Goal: Information Seeking & Learning: Learn about a topic

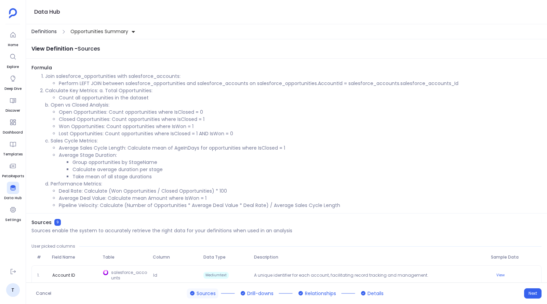
click at [46, 31] on span "Definitions" at bounding box center [43, 31] width 25 height 7
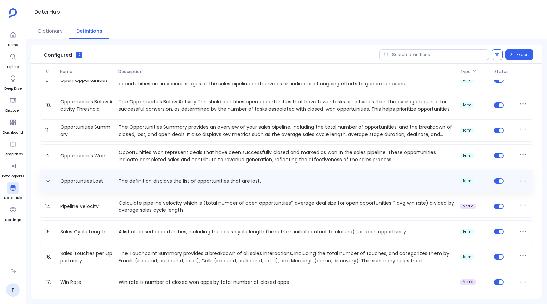
scroll to position [182, 0]
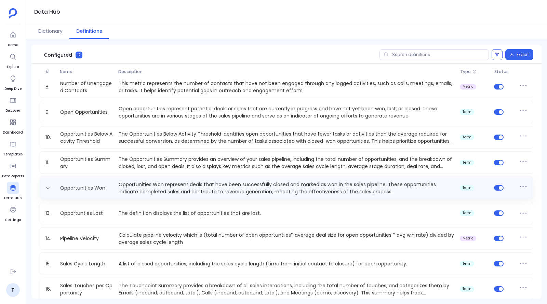
click at [132, 187] on p "Opportunities Won represent deals that have been successfully closed and marked…" at bounding box center [286, 188] width 341 height 14
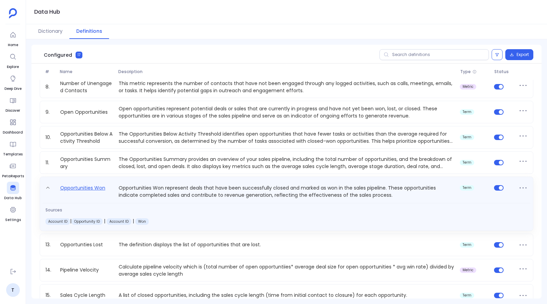
click at [100, 184] on link "Opportunities Won" at bounding box center [82, 191] width 51 height 15
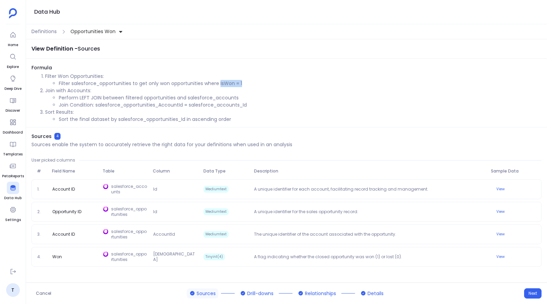
drag, startPoint x: 220, startPoint y: 83, endPoint x: 259, endPoint y: 82, distance: 39.7
click at [259, 82] on li "Filter salesforce_opportunities to get only won opportunities where IsWon = 1" at bounding box center [300, 83] width 483 height 7
copy li "IsWon = 1"
click at [374, 291] on span "Details" at bounding box center [376, 293] width 16 height 7
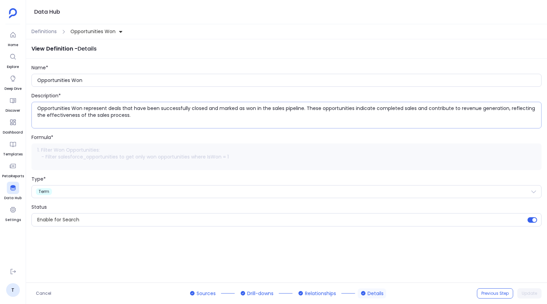
click at [98, 112] on textarea "Opportunities Won represent deals that have been successfully closed and marked…" at bounding box center [289, 115] width 504 height 21
click at [46, 32] on span "Definitions" at bounding box center [43, 31] width 25 height 7
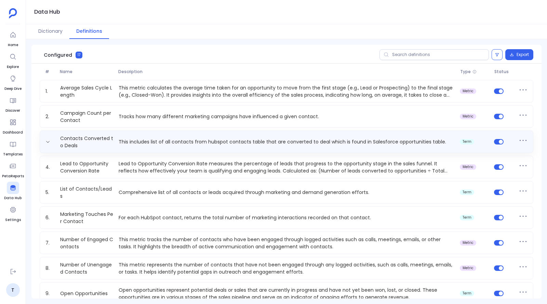
scroll to position [214, 0]
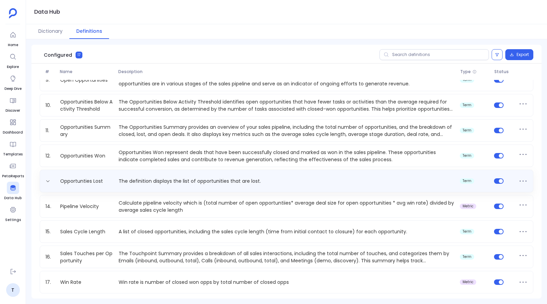
click at [121, 180] on p "The definition displays the list of opportunities that are lost." at bounding box center [286, 181] width 341 height 7
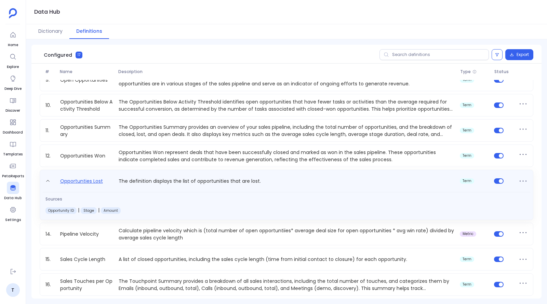
click at [66, 182] on link "Opportunties Lost" at bounding box center [81, 182] width 48 height 11
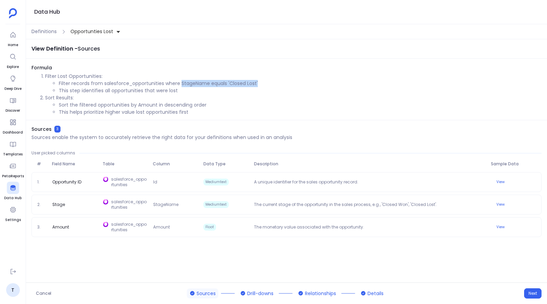
drag, startPoint x: 181, startPoint y: 82, endPoint x: 265, endPoint y: 82, distance: 84.1
click at [265, 82] on li "Filter records from salesforce_opportunities where StageName equals 'Closed Los…" at bounding box center [300, 83] width 483 height 7
copy li "StageName equals 'Closed Lost'"
click at [373, 294] on span "Details" at bounding box center [376, 293] width 16 height 7
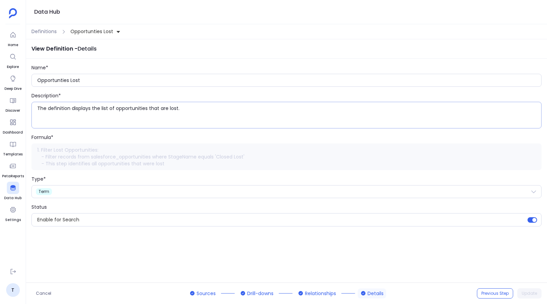
click at [123, 106] on textarea "The definition displays the list of opportunities that are lost." at bounding box center [289, 115] width 504 height 21
click at [43, 34] on span "Definitions" at bounding box center [43, 31] width 25 height 7
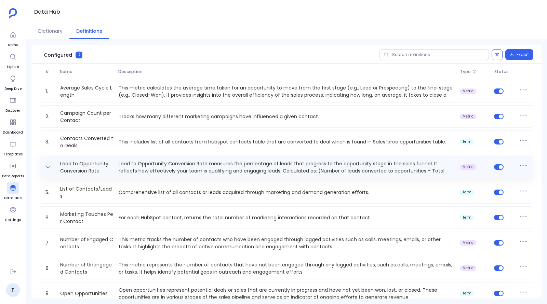
scroll to position [214, 0]
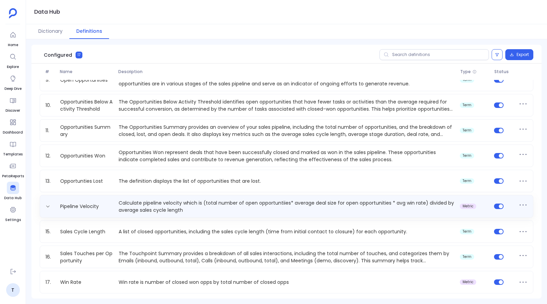
click at [123, 205] on p "Calculate pipeline velocity which is (total number of open opportuntiies* avera…" at bounding box center [286, 207] width 341 height 14
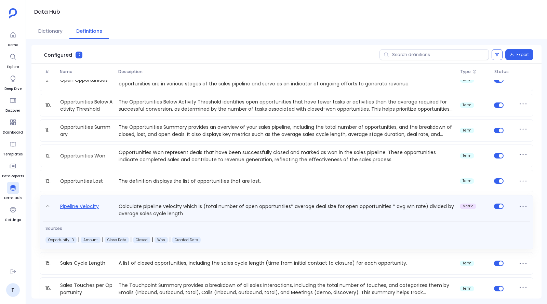
click at [88, 208] on link "Pipeline Velocity" at bounding box center [79, 209] width 44 height 15
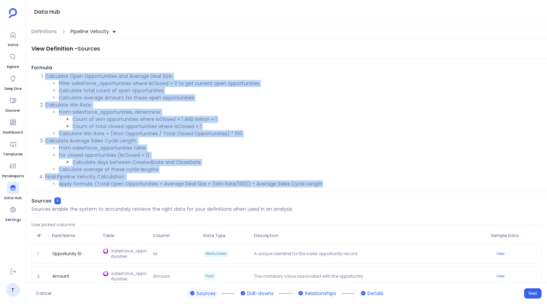
drag, startPoint x: 45, startPoint y: 75, endPoint x: 334, endPoint y: 187, distance: 309.5
click at [334, 187] on div "Formula Calculate Open Opportunities and Average Deal Size: Filter salesforce_o…" at bounding box center [286, 128] width 521 height 128
copy ol "Calculate Open Opportunities and Average Deal Size: Filter salesforce_opportuni…"
click at [159, 161] on li "Calculate days between CreatedDate and CloseDate" at bounding box center [307, 162] width 469 height 7
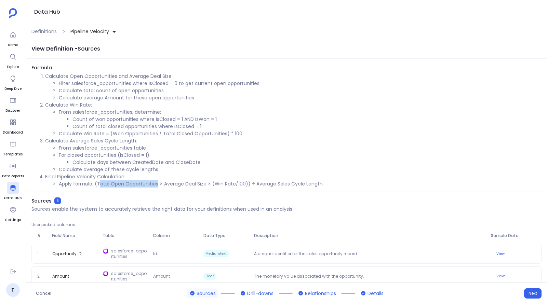
drag, startPoint x: 98, startPoint y: 185, endPoint x: 157, endPoint y: 185, distance: 58.8
click at [157, 185] on li "Apply formula: (Total Open Opportunities × Average Deal Size × (Win Rate/100)) …" at bounding box center [300, 184] width 483 height 7
drag, startPoint x: 164, startPoint y: 183, endPoint x: 206, endPoint y: 183, distance: 42.1
click at [206, 183] on li "Apply formula: (Total Open Opportunities × Average Deal Size × (Win Rate/100)) …" at bounding box center [300, 184] width 483 height 7
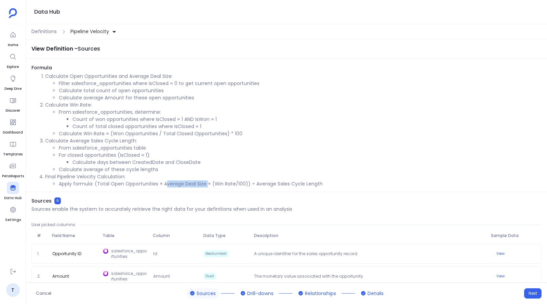
click at [206, 183] on li "Apply formula: (Total Open Opportunities × Average Deal Size × (Win Rate/100)) …" at bounding box center [300, 184] width 483 height 7
click at [129, 133] on li "Calculate Win Rate = (Won Opportunities / Total Closed Opportunities) * 100" at bounding box center [300, 133] width 483 height 7
click at [177, 133] on li "Calculate Win Rate = (Won Opportunities / Total Closed Opportunities) * 100" at bounding box center [300, 133] width 483 height 7
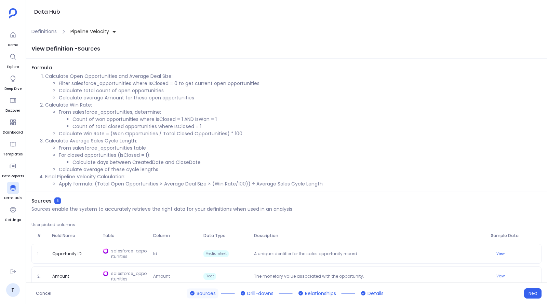
click at [177, 133] on li "Calculate Win Rate = (Won Opportunities / Total Closed Opportunities) * 100" at bounding box center [300, 133] width 483 height 7
click at [185, 134] on li "Calculate Win Rate = (Won Opportunities / Total Closed Opportunities) * 100" at bounding box center [300, 133] width 483 height 7
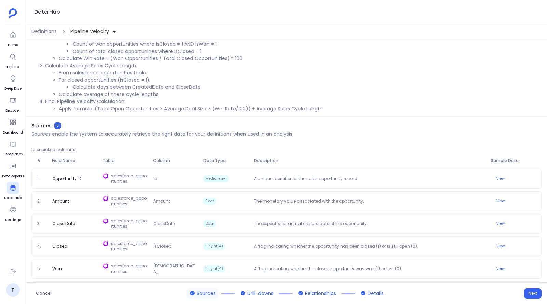
scroll to position [73, 0]
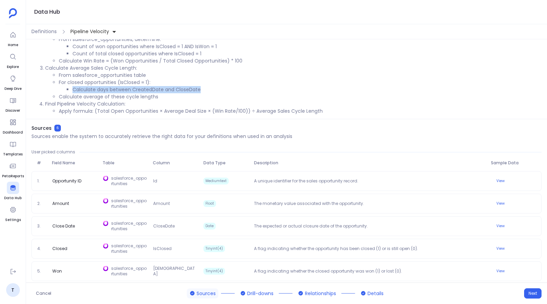
drag, startPoint x: 73, startPoint y: 89, endPoint x: 241, endPoint y: 92, distance: 168.0
click at [241, 92] on li "Calculate days between CreatedDate and CloseDate" at bounding box center [307, 89] width 469 height 7
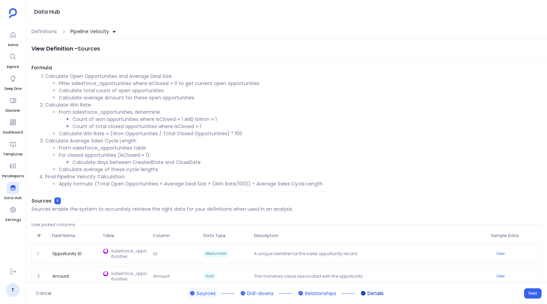
click at [371, 290] on span "Details" at bounding box center [376, 293] width 16 height 7
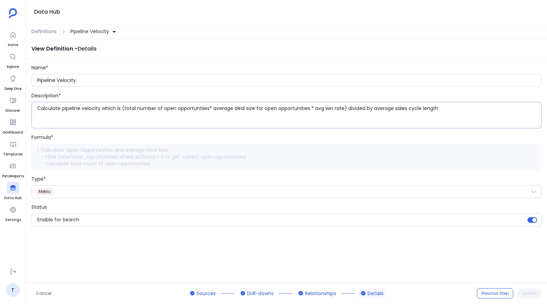
click at [103, 110] on textarea "Calculate pipeline velocity which is (total number of open opportuntiies* avera…" at bounding box center [289, 115] width 504 height 21
click at [43, 30] on span "Definitions" at bounding box center [43, 31] width 25 height 7
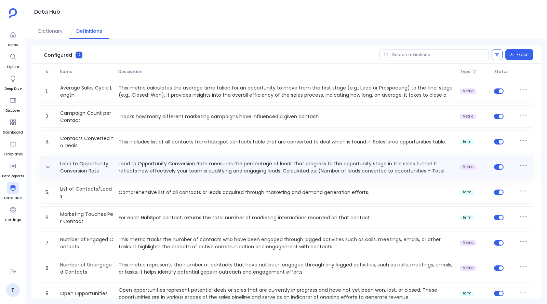
scroll to position [214, 0]
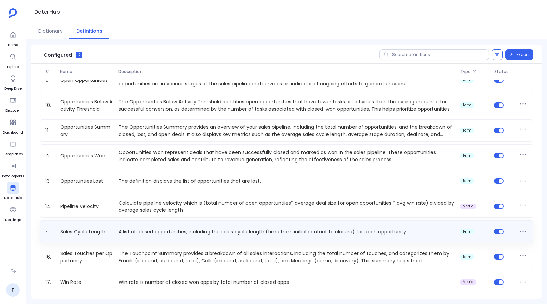
click at [133, 230] on p "A list of closed opportunities, including the sales cycle length (time from ini…" at bounding box center [286, 231] width 341 height 7
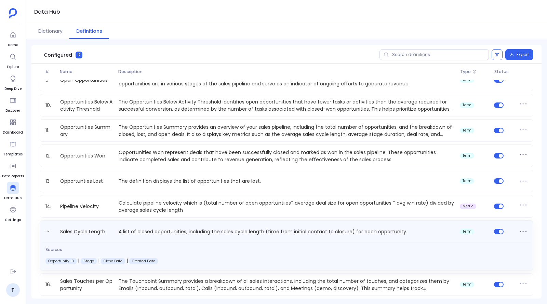
scroll to position [241, 0]
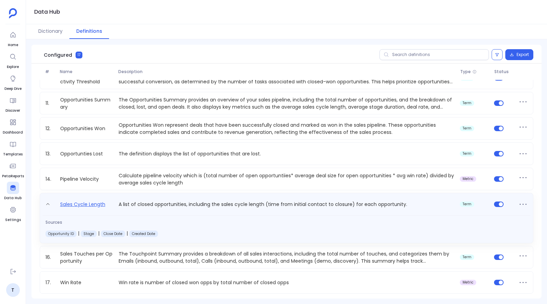
click at [99, 205] on link "Sales Cycle Length" at bounding box center [82, 205] width 51 height 11
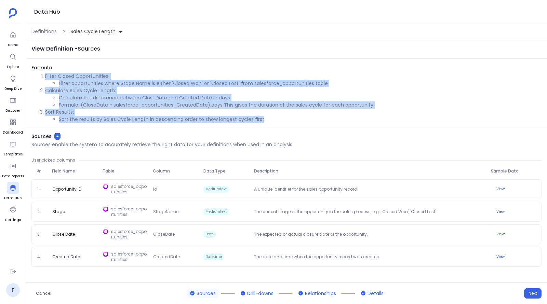
drag, startPoint x: 45, startPoint y: 75, endPoint x: 267, endPoint y: 122, distance: 226.8
click at [267, 122] on ol "Filter Closed Opportunities: Filter opportunities where Stage Name is either 'C…" at bounding box center [286, 98] width 510 height 50
copy ol "Filter Closed Opportunities: Filter opportunities where Stage Name is either 'C…"
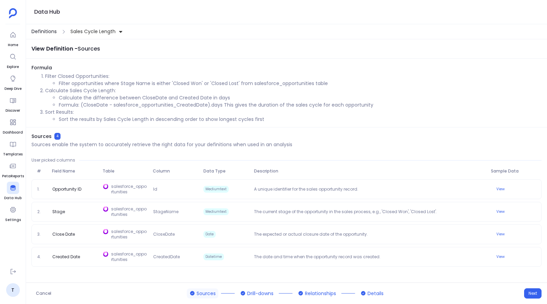
click at [47, 29] on span "Definitions" at bounding box center [43, 31] width 25 height 7
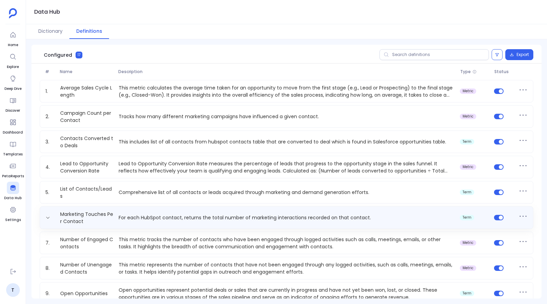
scroll to position [214, 0]
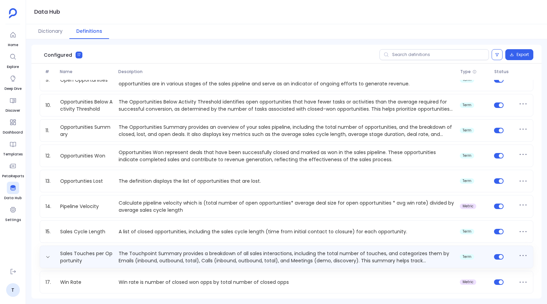
click at [142, 254] on p "The Touchpoint Summary provides a breakdown of all sales interactions, includin…" at bounding box center [286, 257] width 341 height 14
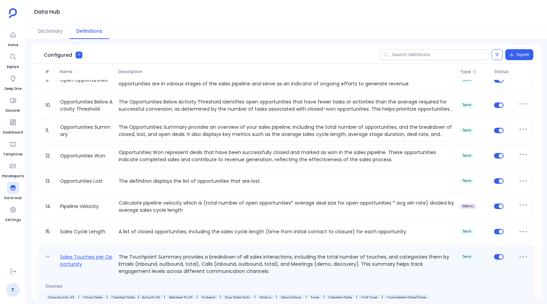
click at [82, 257] on link "Sales Touches per Opportunity" at bounding box center [86, 264] width 58 height 22
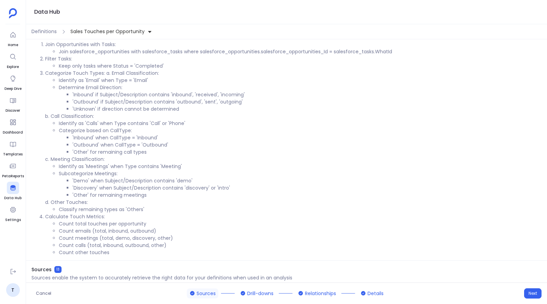
scroll to position [24, 0]
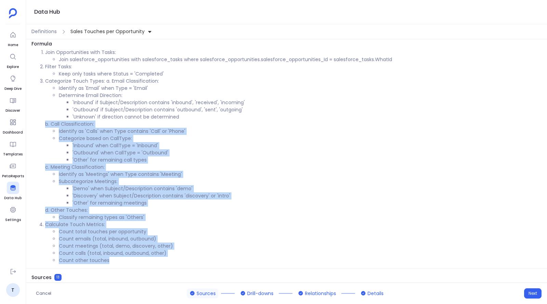
drag, startPoint x: 113, startPoint y: 258, endPoint x: 46, endPoint y: 123, distance: 150.7
click at [46, 123] on ol "Join Opportunities with Tasks: Join salesforce_opportunities with salesforce_ta…" at bounding box center [286, 156] width 510 height 215
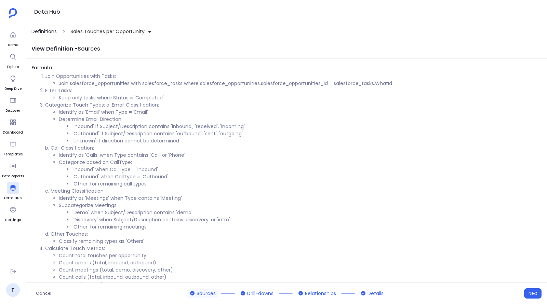
click at [44, 34] on span "Definitions" at bounding box center [43, 31] width 25 height 7
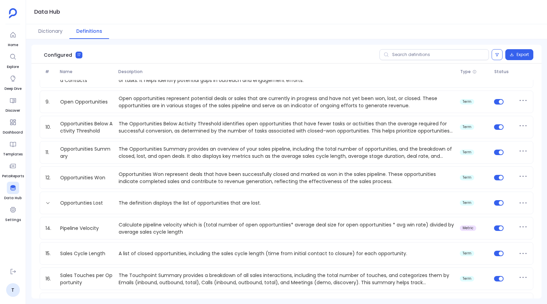
scroll to position [214, 0]
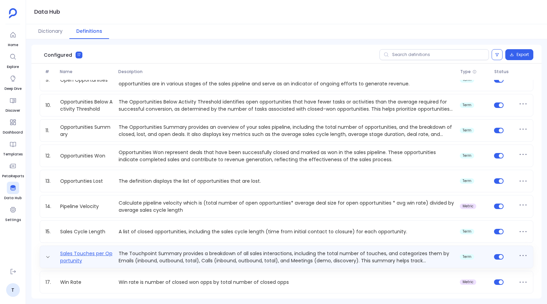
click at [65, 256] on link "Sales Touches per Opportunity" at bounding box center [86, 257] width 58 height 14
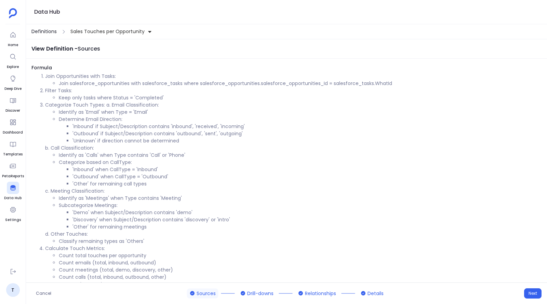
click at [44, 32] on span "Definitions" at bounding box center [43, 31] width 25 height 7
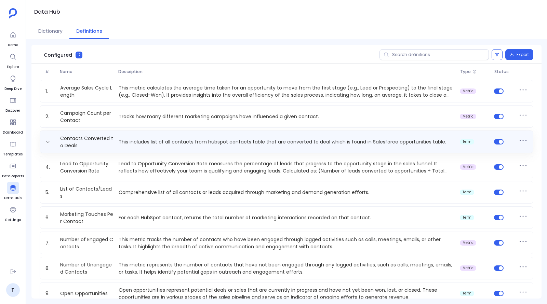
scroll to position [214, 0]
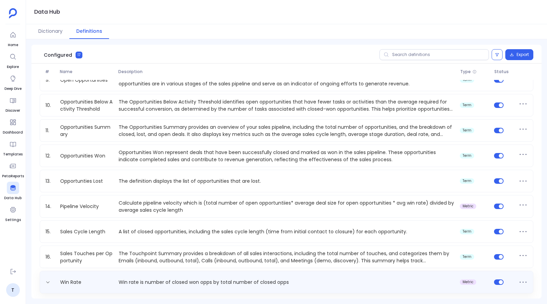
click at [166, 282] on p "Win rate is number of closed won opps by total number of closed opps" at bounding box center [286, 282] width 341 height 7
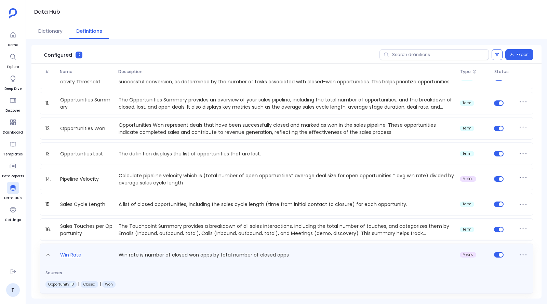
click at [74, 252] on link "Win Rate" at bounding box center [70, 256] width 27 height 11
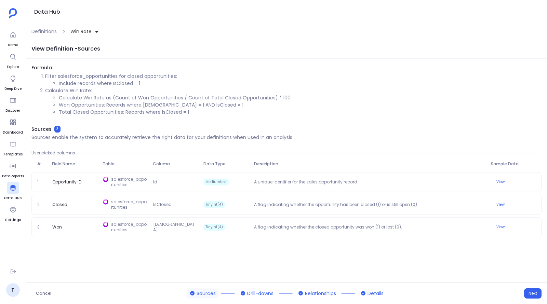
click at [80, 30] on span "Win Rate" at bounding box center [80, 31] width 21 height 7
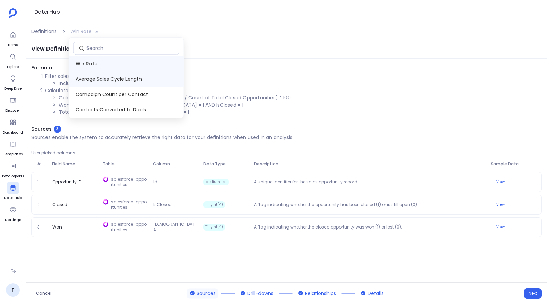
scroll to position [201, 0]
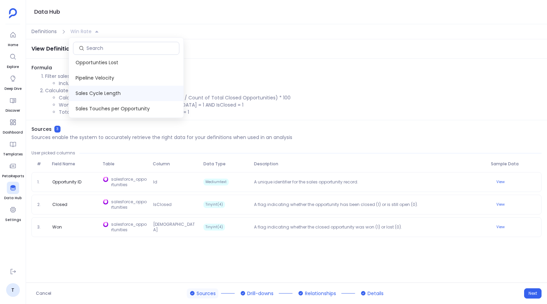
click at [105, 91] on span "Sales Cycle Length" at bounding box center [126, 93] width 115 height 15
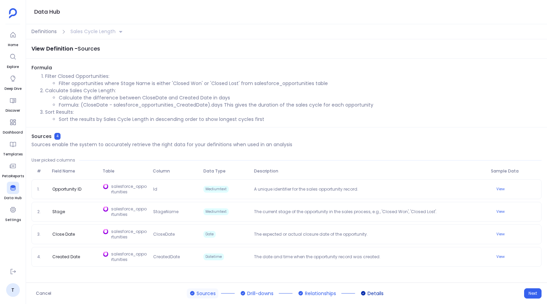
click at [374, 293] on span "Details" at bounding box center [376, 293] width 16 height 7
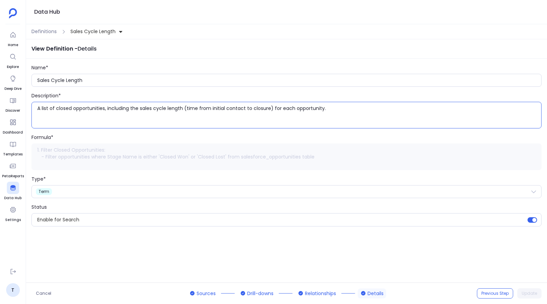
click at [104, 108] on textarea "A list of closed opportunities, including the sales cycle length (time from ini…" at bounding box center [289, 115] width 504 height 21
click at [47, 30] on span "Definitions" at bounding box center [43, 31] width 25 height 7
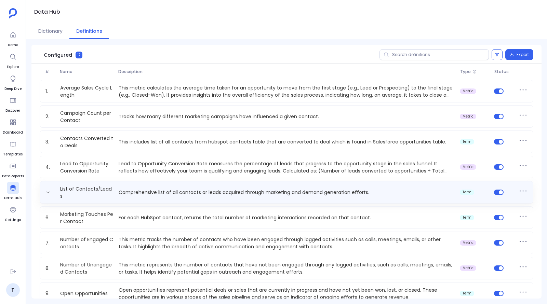
scroll to position [214, 0]
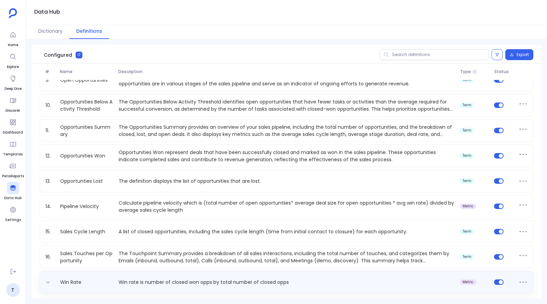
click at [151, 277] on div "Win Rate Win rate is number of closed won opps by total number of closed opps m…" at bounding box center [287, 282] width 488 height 11
click at [73, 281] on link "Win Rate" at bounding box center [70, 283] width 27 height 11
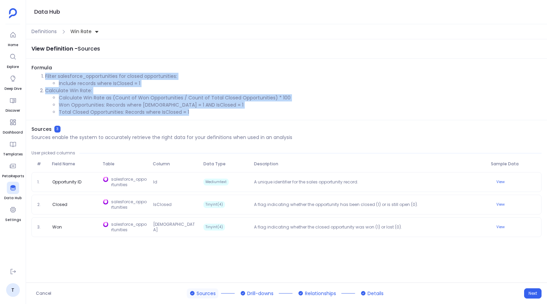
drag, startPoint x: 44, startPoint y: 75, endPoint x: 193, endPoint y: 110, distance: 152.9
click at [193, 110] on ol "Filter salesforce_opportunities for closed opportunities: Include records where…" at bounding box center [286, 94] width 510 height 43
copy ol "Filter salesforce_opportunities for closed opportunities: Include records where…"
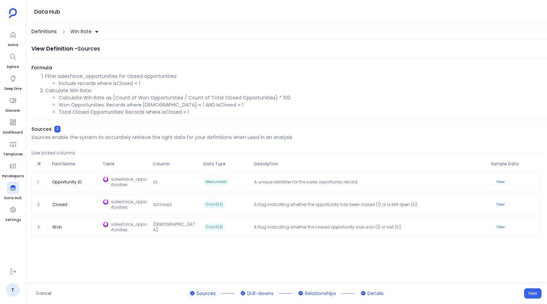
click at [38, 34] on span "Definitions" at bounding box center [43, 31] width 25 height 7
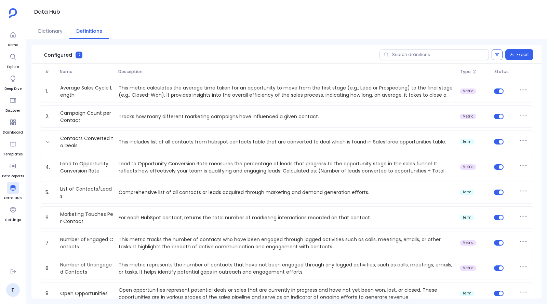
scroll to position [214, 0]
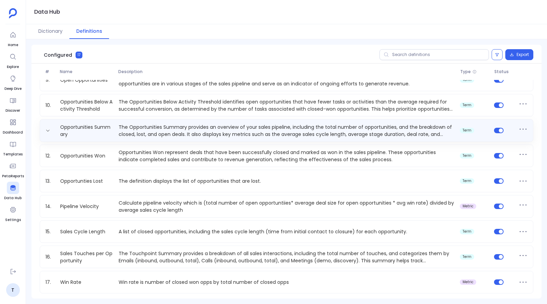
click at [127, 130] on p "The Opportunities Summary provides an overview of your sales pipeline, includin…" at bounding box center [286, 131] width 341 height 14
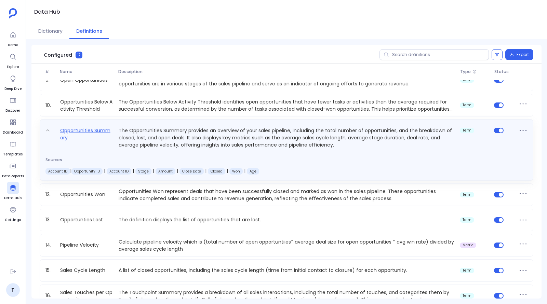
click at [91, 133] on link "Opportunities Summary" at bounding box center [86, 138] width 58 height 22
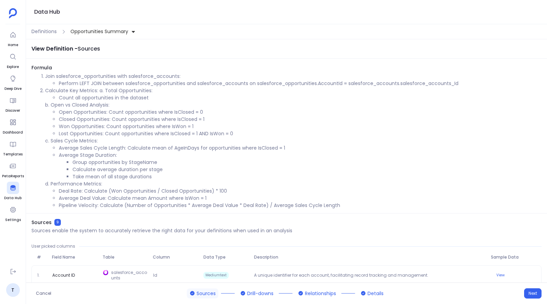
click at [119, 30] on span "Opportunities Summary" at bounding box center [99, 31] width 58 height 7
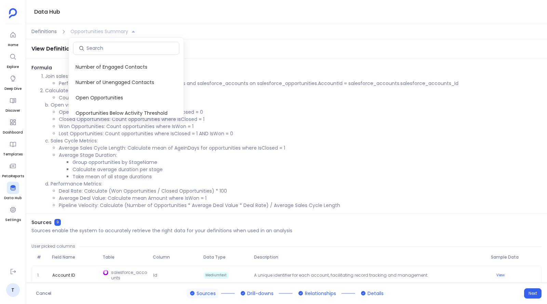
scroll to position [201, 0]
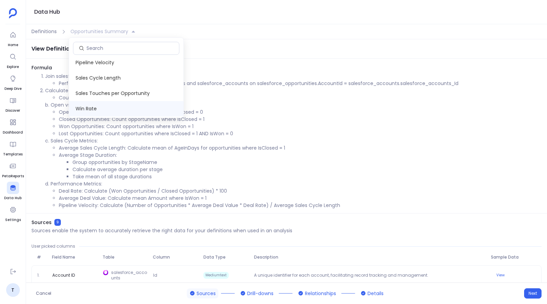
click at [122, 104] on span "Win Rate" at bounding box center [126, 108] width 115 height 15
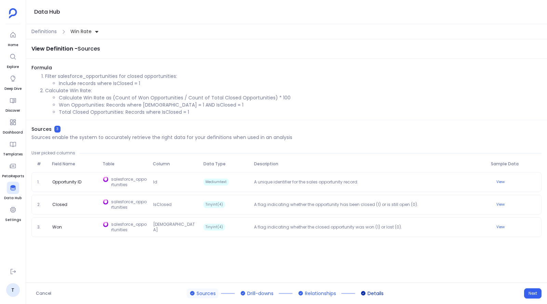
click at [368, 291] on span "Details" at bounding box center [376, 293] width 16 height 7
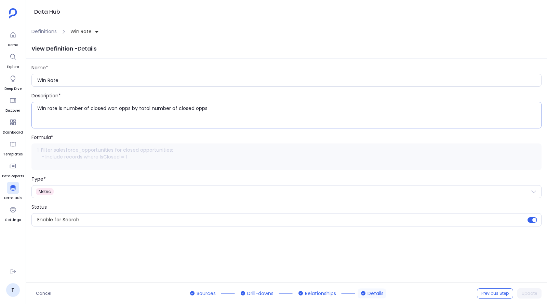
click at [83, 107] on textarea "Win rate is number of closed won opps by total number of closed opps" at bounding box center [289, 115] width 504 height 21
click at [37, 28] on span "Definitions" at bounding box center [43, 31] width 25 height 7
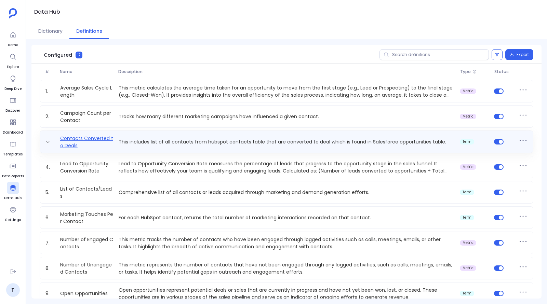
scroll to position [214, 0]
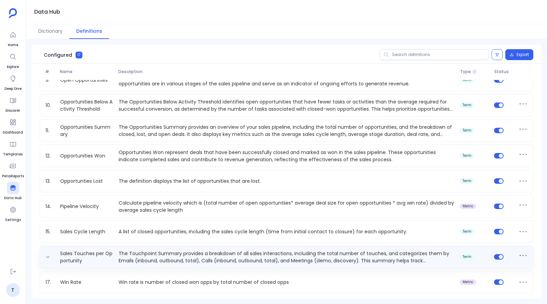
click at [133, 261] on p "The Touchpoint Summary provides a breakdown of all sales interactions, includin…" at bounding box center [286, 257] width 341 height 14
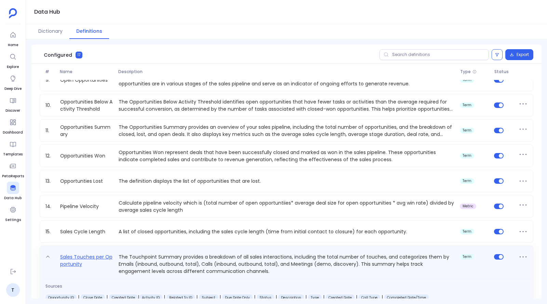
click at [95, 258] on link "Sales Touches per Opportunity" at bounding box center [86, 264] width 58 height 22
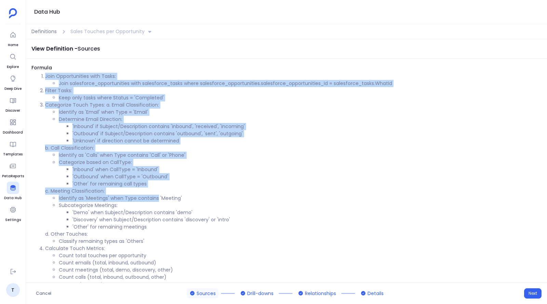
drag, startPoint x: 45, startPoint y: 76, endPoint x: 157, endPoint y: 198, distance: 166.1
click at [157, 198] on ol "Join Opportunities with Tasks: Join salesforce_opportunities with salesforce_ta…" at bounding box center [286, 180] width 510 height 215
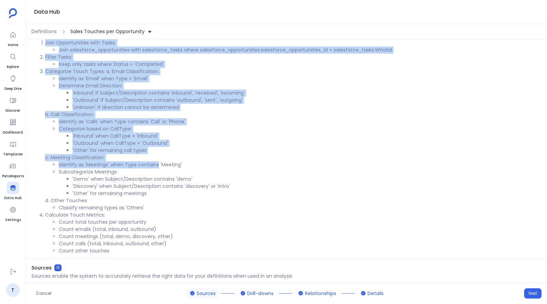
scroll to position [35, 0]
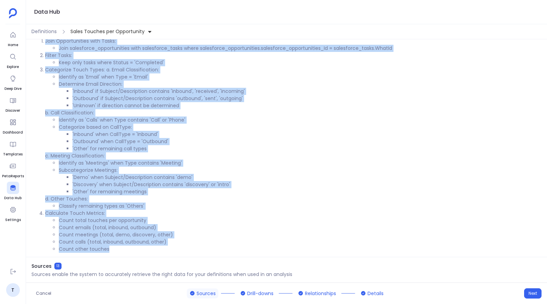
click at [125, 248] on li "Count other touches" at bounding box center [300, 249] width 483 height 7
copy ol "Join Opportunities with Tasks: Join salesforce_opportunities with salesforce_ta…"
click at [71, 30] on span "Sales Touches per Opportunity" at bounding box center [107, 31] width 74 height 7
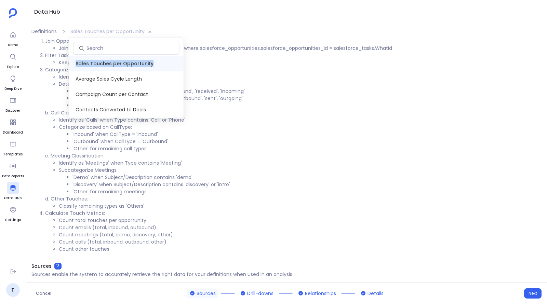
copy span "Sales Touches per Opportunity"
drag, startPoint x: 75, startPoint y: 63, endPoint x: 158, endPoint y: 63, distance: 83.1
click at [158, 63] on span "Sales Touches per Opportunity" at bounding box center [126, 63] width 115 height 15
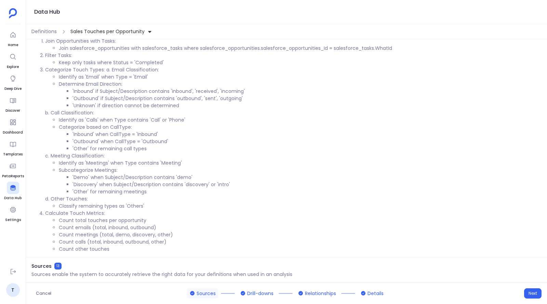
click at [100, 33] on span "Sales Touches per Opportunity" at bounding box center [107, 31] width 74 height 7
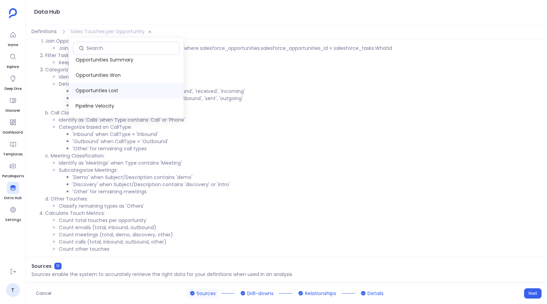
scroll to position [171, 0]
click at [111, 57] on span "Opportunities Summary" at bounding box center [126, 61] width 115 height 15
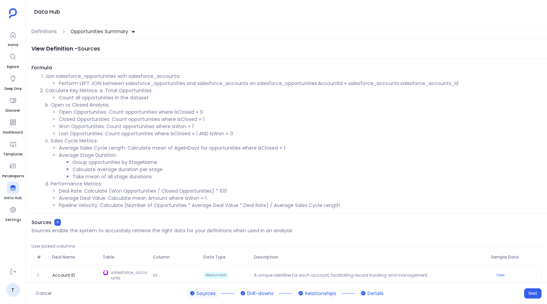
click at [105, 30] on span "Opportunities Summary" at bounding box center [99, 31] width 58 height 7
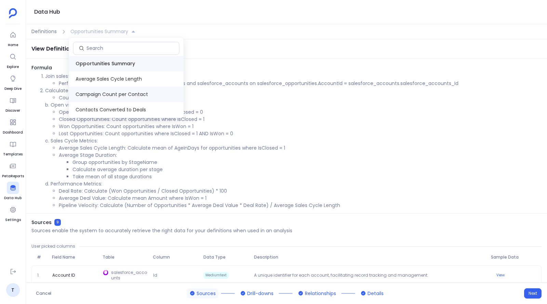
scroll to position [201, 0]
click at [113, 92] on span "Sales Touches per Opportunity" at bounding box center [126, 93] width 115 height 15
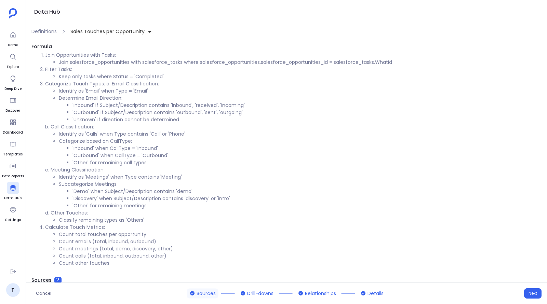
scroll to position [23, 0]
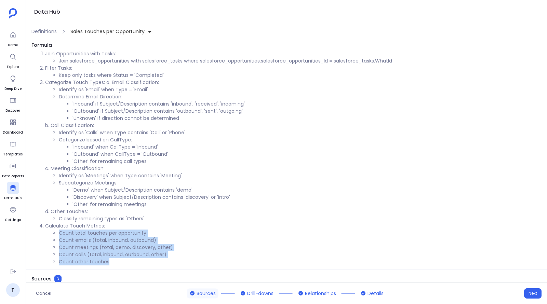
drag, startPoint x: 134, startPoint y: 261, endPoint x: 60, endPoint y: 236, distance: 78.7
click at [60, 236] on ul "Count total touches per opportunity Count emails (total, inbound, outbound) Cou…" at bounding box center [293, 248] width 497 height 36
click at [60, 236] on li "Count total touches per opportunity" at bounding box center [300, 233] width 483 height 7
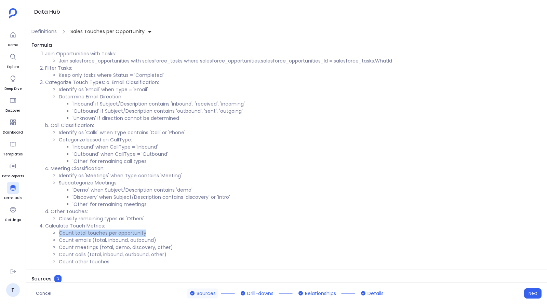
drag, startPoint x: 60, startPoint y: 233, endPoint x: 158, endPoint y: 232, distance: 97.5
click at [158, 232] on li "Count total touches per opportunity" at bounding box center [300, 233] width 483 height 7
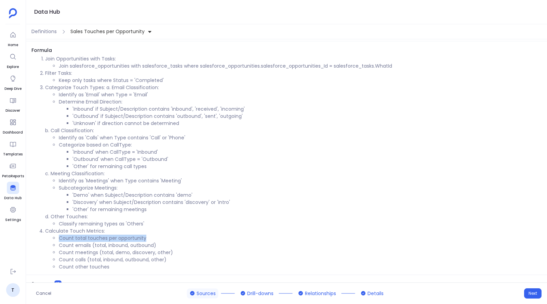
scroll to position [21, 0]
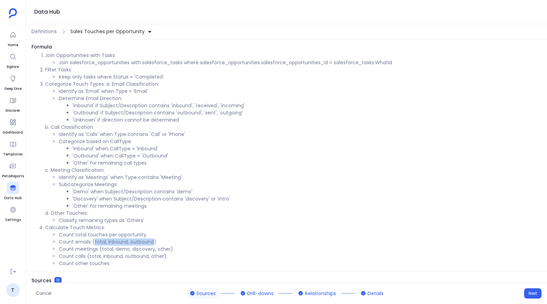
drag, startPoint x: 94, startPoint y: 243, endPoint x: 153, endPoint y: 243, distance: 58.8
click at [153, 243] on li "Count emails (total, inbound, outbound)" at bounding box center [300, 242] width 483 height 7
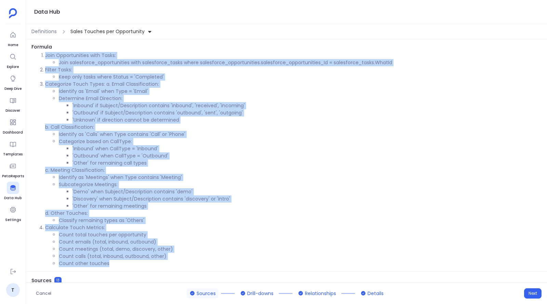
drag, startPoint x: 111, startPoint y: 266, endPoint x: 37, endPoint y: 57, distance: 221.7
click at [37, 57] on ol "Join Opportunities with Tasks: Join salesforce_opportunities with salesforce_ta…" at bounding box center [286, 159] width 510 height 215
copy ol "Join Opportunities with Tasks: Join salesforce_opportunities with salesforce_ta…"
click at [377, 296] on span "Details" at bounding box center [376, 293] width 16 height 7
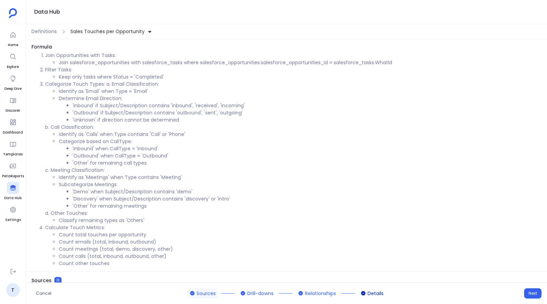
scroll to position [0, 0]
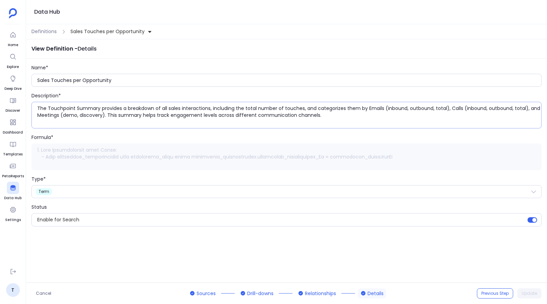
click at [143, 111] on textarea "The Touchpoint Summary provides a breakdown of all sales interactions, includin…" at bounding box center [289, 115] width 504 height 21
click at [204, 293] on span "Sources" at bounding box center [206, 293] width 19 height 7
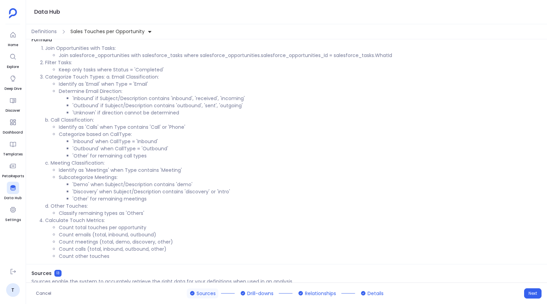
scroll to position [29, 0]
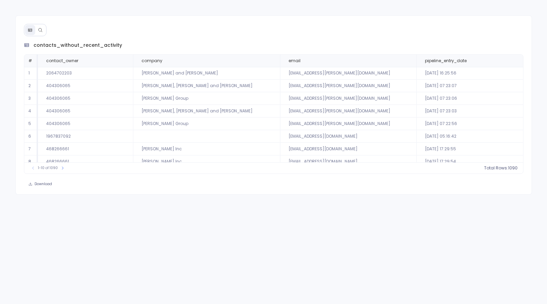
click at [39, 31] on icon at bounding box center [40, 30] width 5 height 5
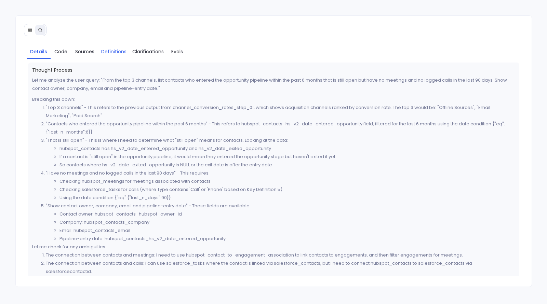
click at [119, 53] on span "Definitions" at bounding box center [113, 52] width 25 height 8
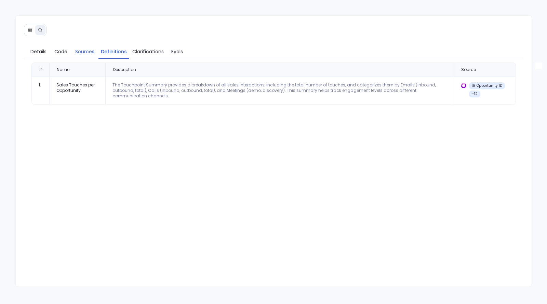
click at [88, 52] on span "Sources" at bounding box center [84, 52] width 19 height 8
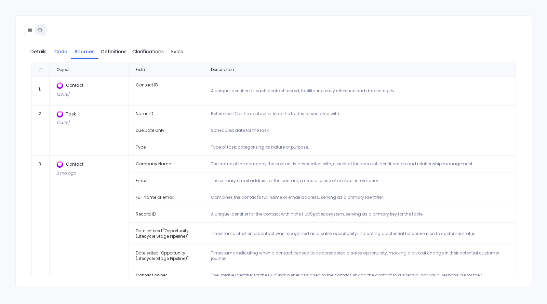
click at [54, 52] on span "Code" at bounding box center [60, 52] width 13 height 8
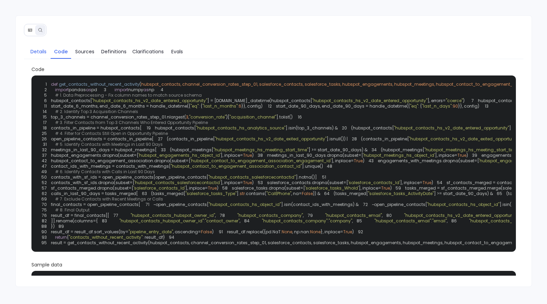
click at [41, 51] on span "Details" at bounding box center [38, 52] width 16 height 8
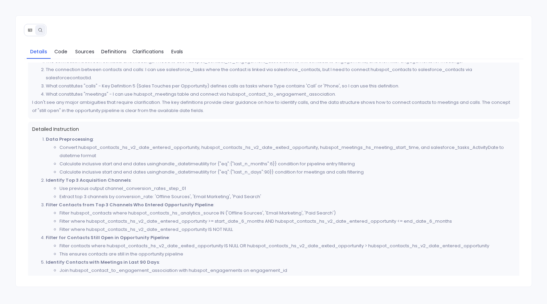
scroll to position [194, 0]
drag, startPoint x: 115, startPoint y: 165, endPoint x: 203, endPoint y: 164, distance: 88.6
click at [203, 164] on li "Calculate inclusive start and end dates using handle_datetime utility for {"eq"…" at bounding box center [288, 164] width 456 height 8
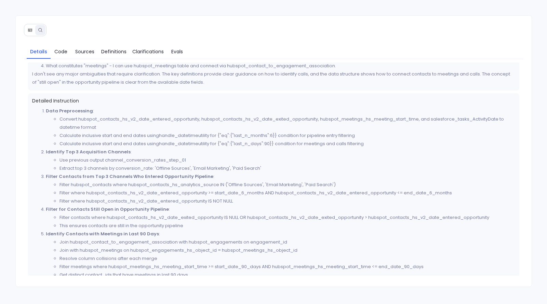
scroll to position [225, 0]
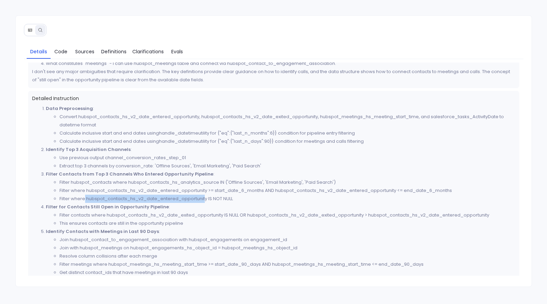
drag, startPoint x: 84, startPoint y: 199, endPoint x: 206, endPoint y: 199, distance: 121.1
click at [206, 199] on li "Filter where hubspot_contacts_hs_v2_date_entered_opportunity IS NOT NULL" at bounding box center [288, 199] width 456 height 8
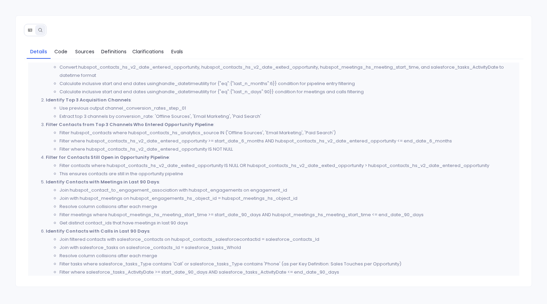
scroll to position [275, 0]
click at [113, 189] on li "Join hubspot_contact_to_engagement_association with hubspot_engagements on enga…" at bounding box center [288, 190] width 456 height 8
click at [212, 191] on li "Join hubspot_contact_to_engagement_association with hubspot_engagements on enga…" at bounding box center [288, 190] width 456 height 8
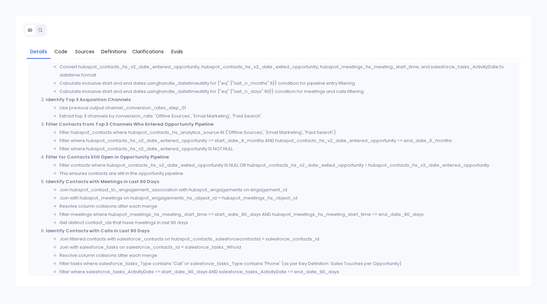
click at [102, 198] on li "Join with hubspot_meetings on hubspot_engagements_hs_object_id = hubspot_meetin…" at bounding box center [288, 198] width 456 height 8
click at [166, 198] on li "Join with hubspot_meetings on hubspot_engagements_hs_object_id = hubspot_meetin…" at bounding box center [288, 198] width 456 height 8
click at [256, 198] on li "Join with hubspot_meetings on hubspot_engagements_hs_object_id = hubspot_meetin…" at bounding box center [288, 198] width 456 height 8
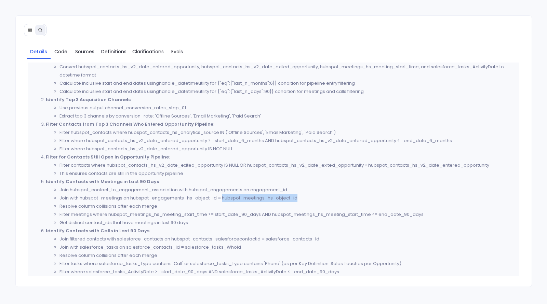
click at [256, 198] on li "Join with hubspot_meetings on hubspot_engagements_hs_object_id = hubspot_meetin…" at bounding box center [288, 198] width 456 height 8
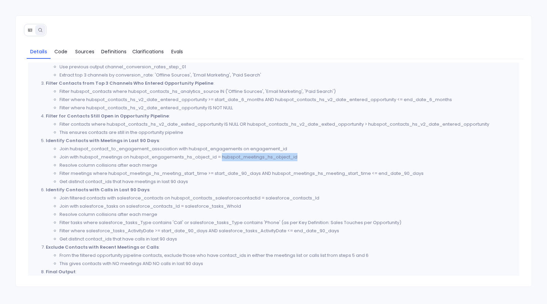
scroll to position [343, 0]
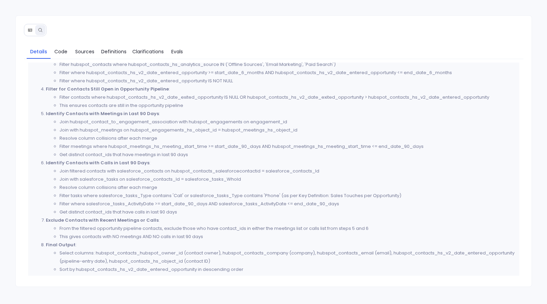
click at [141, 172] on li "Join filtered contacts with salesforce_contacts on hubspot_contacts_salesforcec…" at bounding box center [288, 171] width 456 height 8
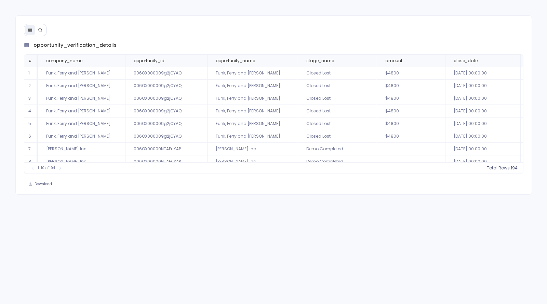
click at [42, 32] on button at bounding box center [40, 30] width 10 height 10
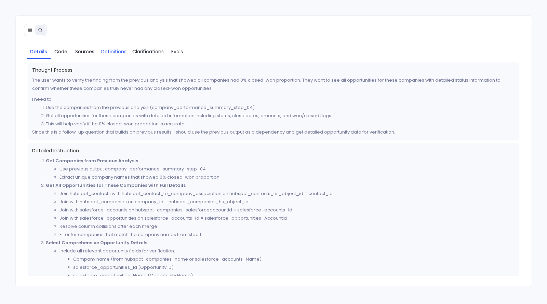
click at [111, 50] on span "Definitions" at bounding box center [113, 52] width 25 height 8
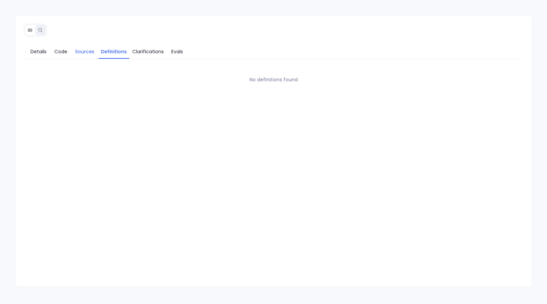
click at [81, 52] on span "Sources" at bounding box center [84, 52] width 19 height 8
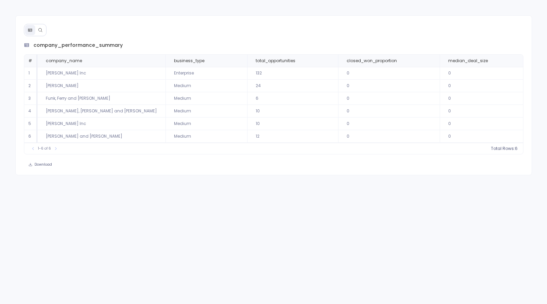
click at [39, 29] on icon at bounding box center [40, 30] width 5 height 5
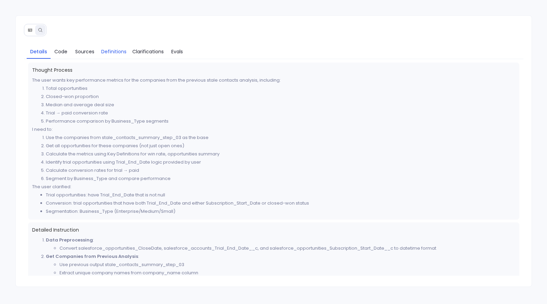
click at [113, 54] on span "Definitions" at bounding box center [113, 52] width 25 height 8
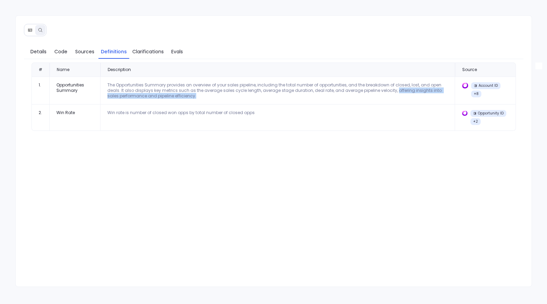
drag, startPoint x: 391, startPoint y: 89, endPoint x: 405, endPoint y: 92, distance: 14.4
click at [405, 92] on div "The Opportunities Summary provides an overview of your sales pipeline, includin…" at bounding box center [277, 90] width 341 height 16
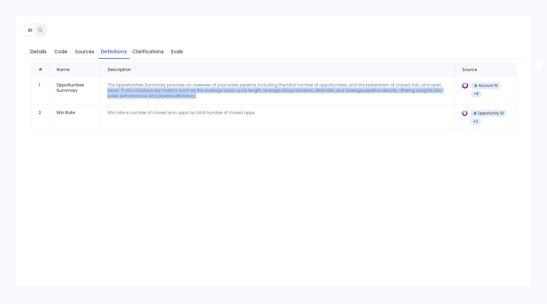
drag, startPoint x: 405, startPoint y: 92, endPoint x: 107, endPoint y: 87, distance: 298.0
click at [107, 87] on div "The Opportunities Summary provides an overview of your sales pipeline, includin…" at bounding box center [277, 90] width 341 height 16
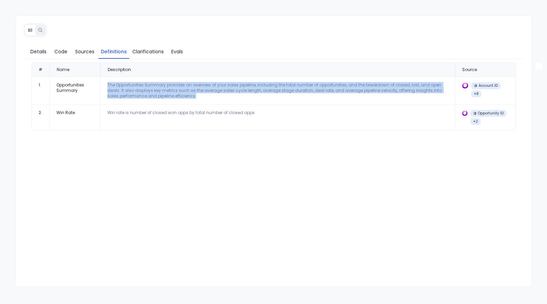
drag, startPoint x: 107, startPoint y: 82, endPoint x: 234, endPoint y: 94, distance: 127.8
click at [234, 94] on div "The Opportunities Summary provides an overview of your sales pipeline, includin…" at bounding box center [277, 90] width 341 height 16
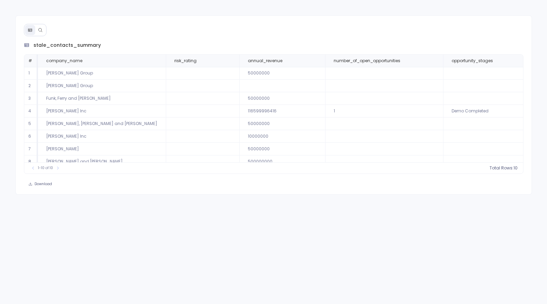
click at [40, 31] on icon at bounding box center [40, 30] width 5 height 5
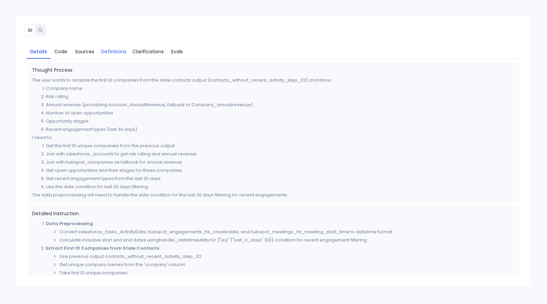
click at [107, 50] on span "Definitions" at bounding box center [113, 52] width 25 height 8
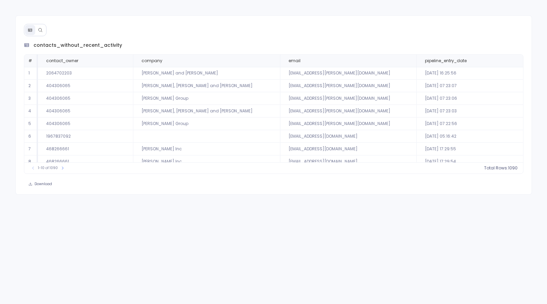
click at [38, 28] on icon at bounding box center [40, 30] width 5 height 5
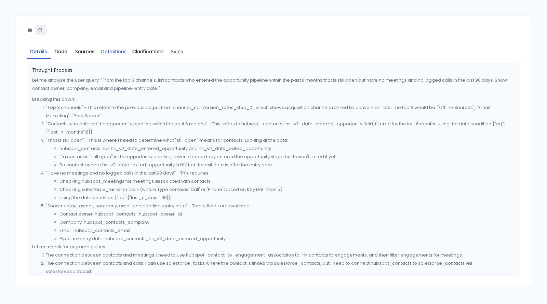
click at [109, 53] on span "Definitions" at bounding box center [113, 52] width 25 height 8
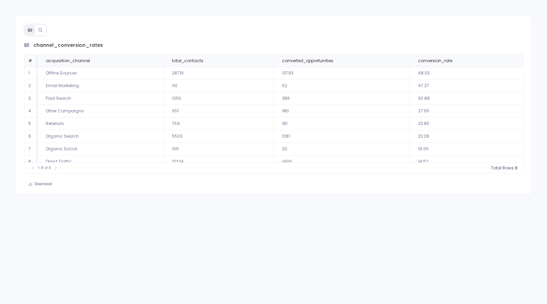
click at [41, 29] on icon at bounding box center [40, 30] width 4 height 4
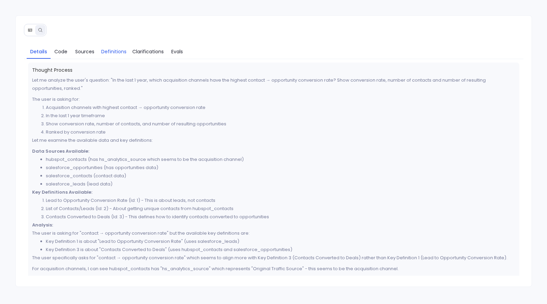
click at [122, 49] on span "Definitions" at bounding box center [113, 52] width 25 height 8
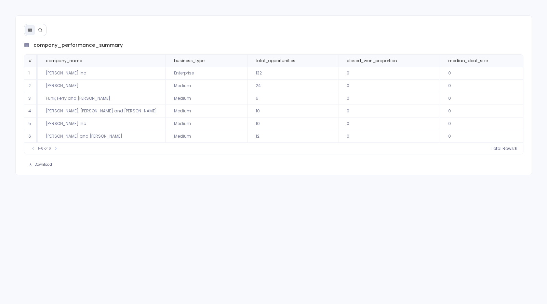
click at [34, 30] on button at bounding box center [30, 30] width 10 height 10
click at [39, 30] on icon at bounding box center [40, 30] width 4 height 4
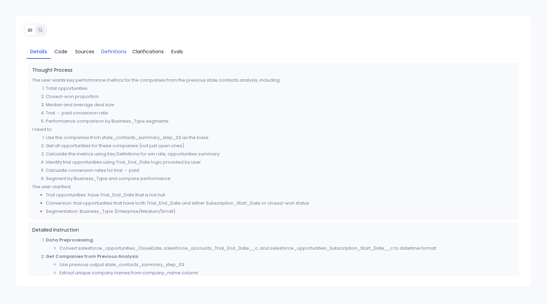
click at [118, 53] on span "Definitions" at bounding box center [113, 52] width 25 height 8
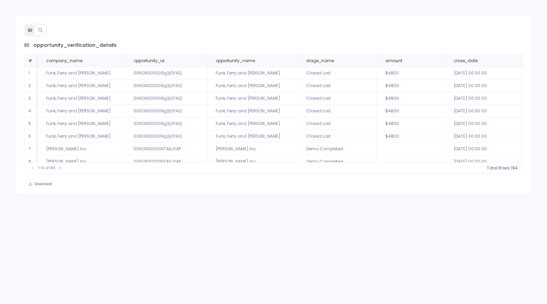
click at [43, 28] on button at bounding box center [40, 30] width 10 height 10
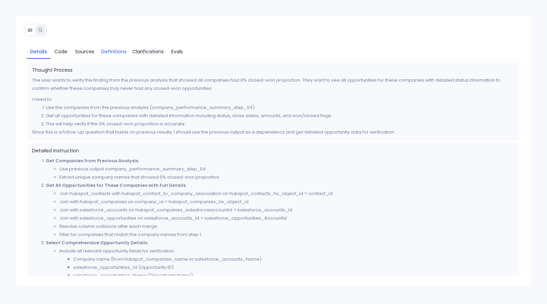
click at [112, 54] on span "Definitions" at bounding box center [113, 52] width 25 height 8
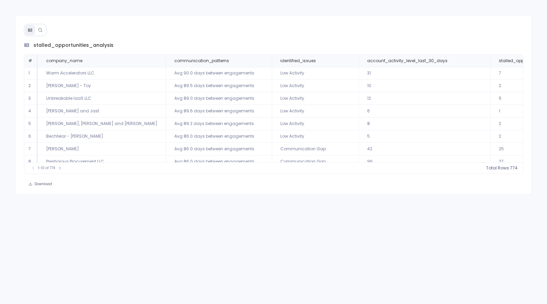
click at [43, 29] on button at bounding box center [40, 30] width 10 height 10
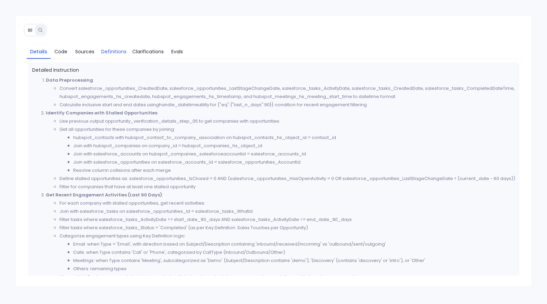
click at [113, 48] on span "Definitions" at bounding box center [113, 52] width 25 height 8
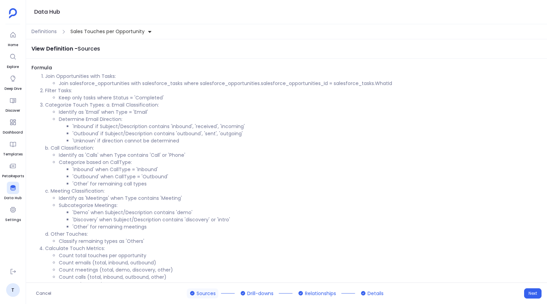
click at [91, 33] on span "Sales Touches per Opportunity" at bounding box center [107, 31] width 74 height 7
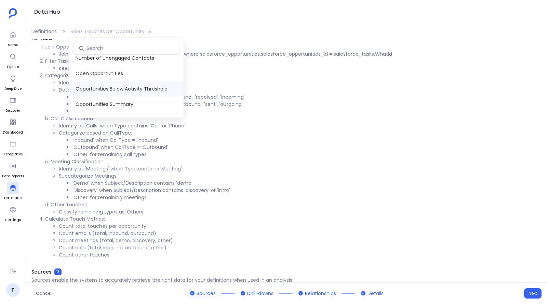
scroll to position [130, 0]
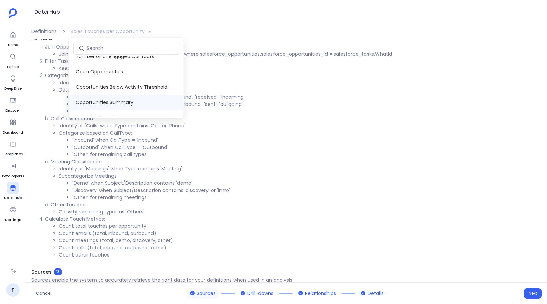
click at [98, 101] on span "Opportunities Summary" at bounding box center [126, 102] width 115 height 15
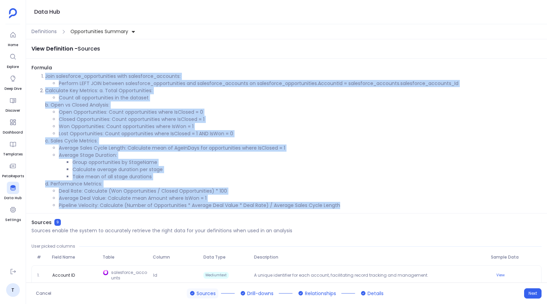
drag, startPoint x: 45, startPoint y: 75, endPoint x: 348, endPoint y: 209, distance: 331.5
click at [348, 209] on ol "Join salesforce_opportunities with salesforce_accounts: Perform LEFT JOIN betwe…" at bounding box center [286, 141] width 510 height 136
copy ol "Join salesforce_opportunities with salesforce_accounts: Perform LEFT JOIN betwe…"
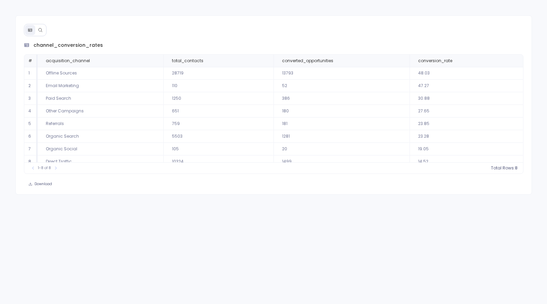
click at [41, 28] on icon at bounding box center [40, 30] width 5 height 5
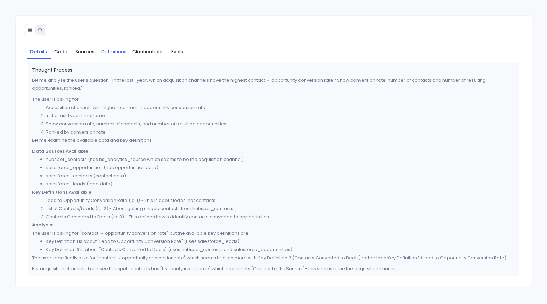
click at [118, 51] on span "Definitions" at bounding box center [113, 52] width 25 height 8
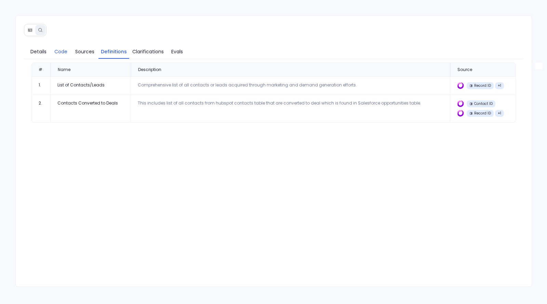
click at [61, 51] on span "Code" at bounding box center [60, 52] width 13 height 8
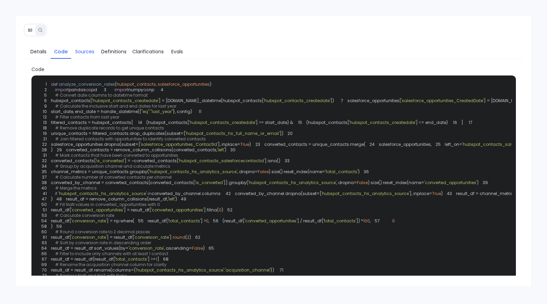
click at [88, 55] on link "Sources" at bounding box center [84, 51] width 27 height 14
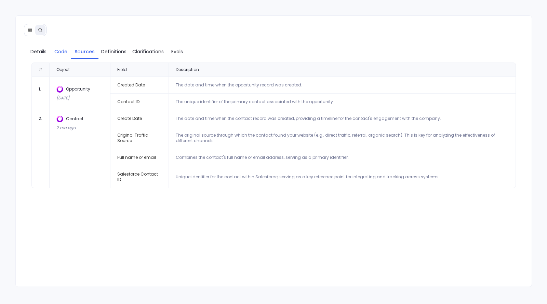
click at [63, 45] on link "Code" at bounding box center [61, 51] width 21 height 14
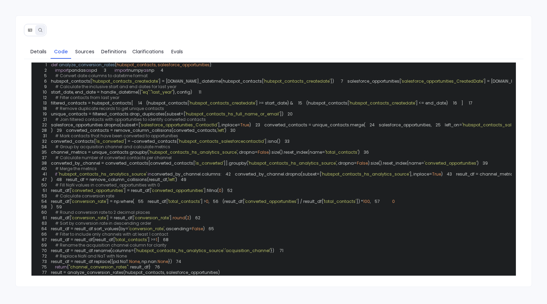
scroll to position [20, 0]
click at [209, 155] on span "'hubspot_contacts_hs_analytics_source'" at bounding box center [193, 152] width 88 height 6
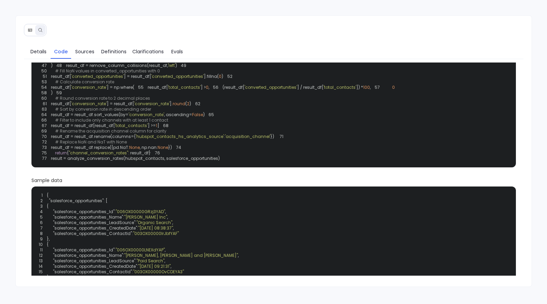
scroll to position [128, 0]
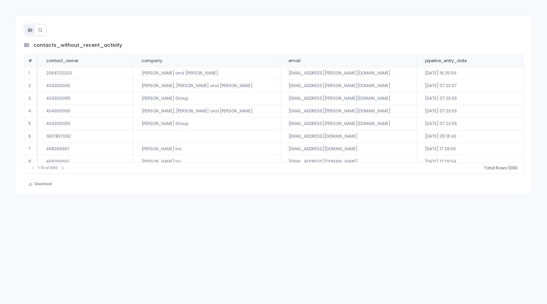
click at [40, 28] on icon at bounding box center [40, 30] width 5 height 5
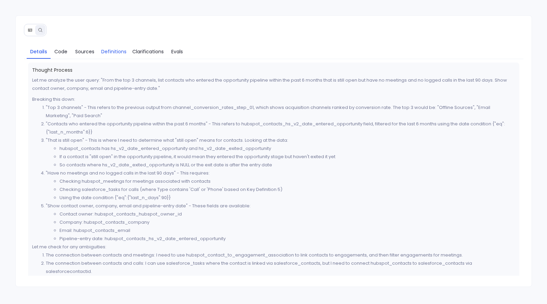
click at [109, 55] on span "Definitions" at bounding box center [113, 52] width 25 height 8
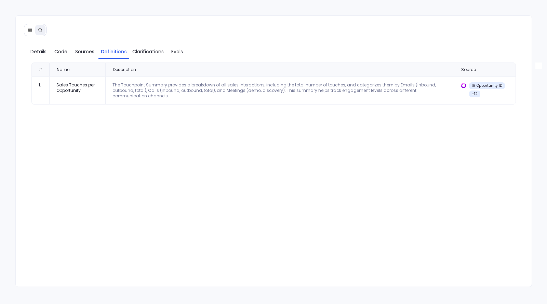
click at [31, 30] on icon at bounding box center [30, 30] width 5 height 5
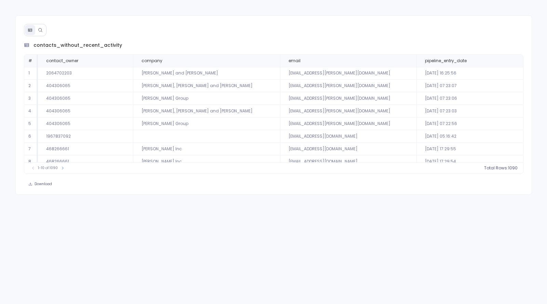
click at [40, 31] on icon at bounding box center [40, 30] width 5 height 5
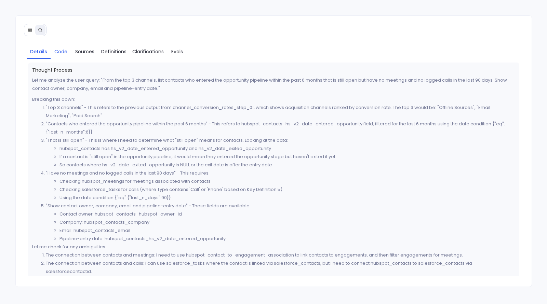
click at [59, 54] on span "Code" at bounding box center [60, 52] width 13 height 8
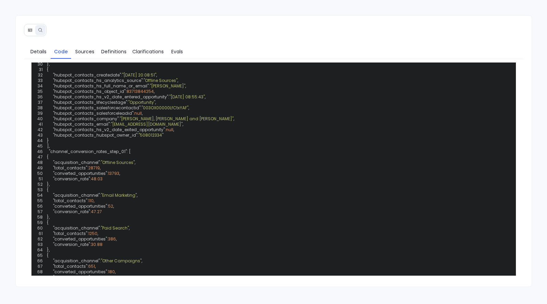
scroll to position [397, 0]
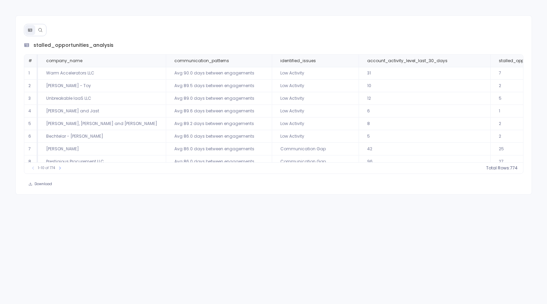
click at [42, 31] on icon at bounding box center [40, 30] width 5 height 5
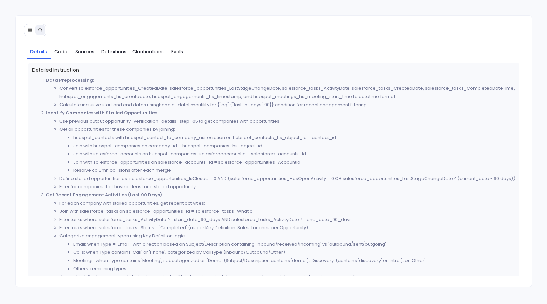
click at [28, 29] on icon at bounding box center [30, 29] width 4 height 3
